Goal: Task Accomplishment & Management: Use online tool/utility

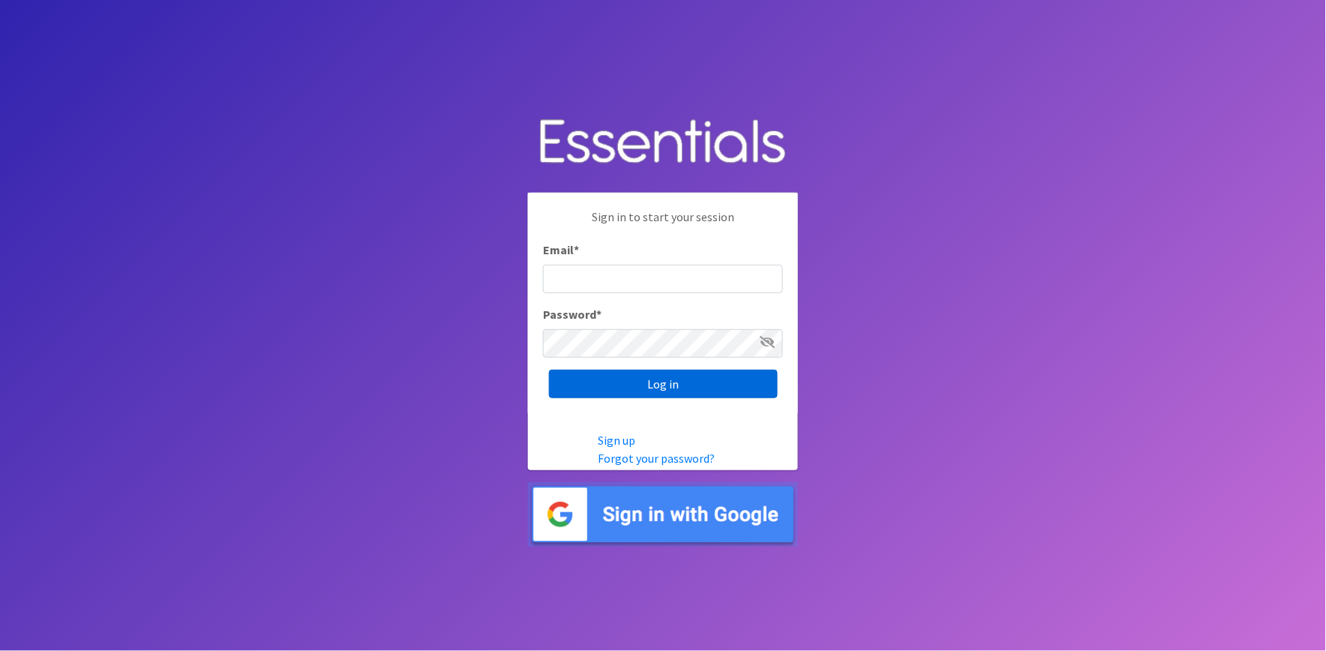
type input "[PERSON_NAME][EMAIL_ADDRESS][DOMAIN_NAME]"
click at [648, 380] on input "Log in" at bounding box center [663, 384] width 229 height 28
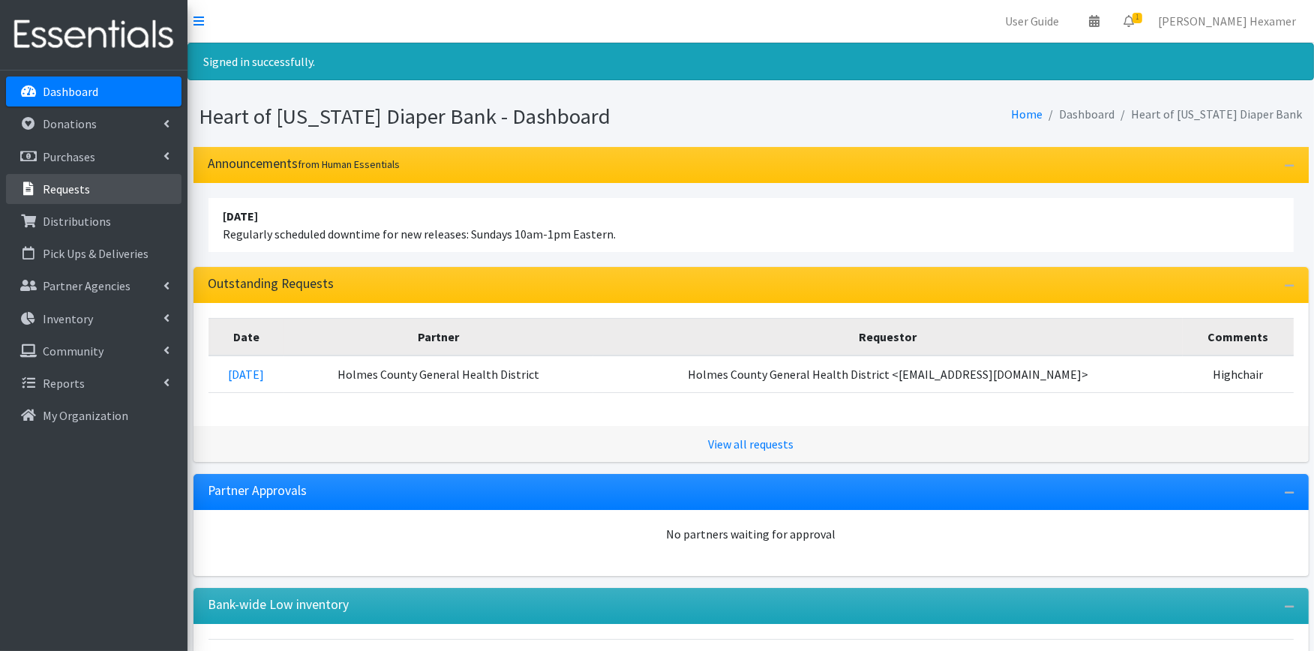
click at [49, 178] on link "Requests" at bounding box center [93, 189] width 175 height 30
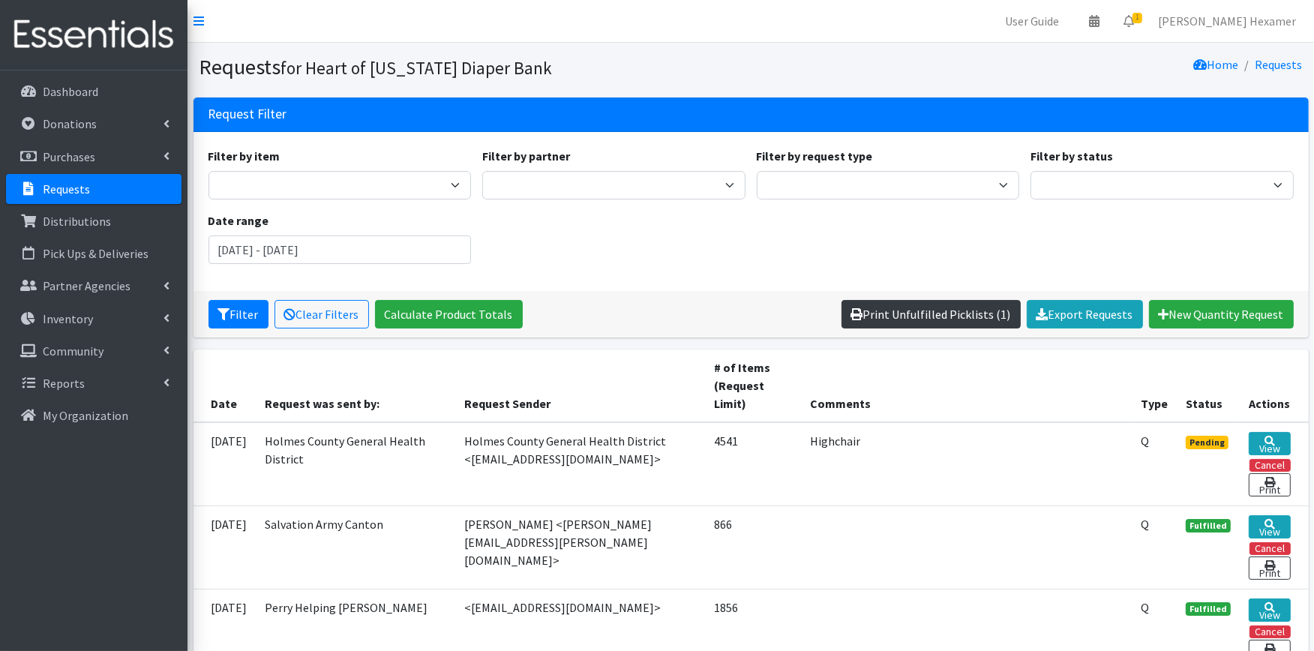
click at [901, 313] on link "Print Unfulfilled Picklists (1)" at bounding box center [930, 314] width 179 height 28
